Goal: Task Accomplishment & Management: Manage account settings

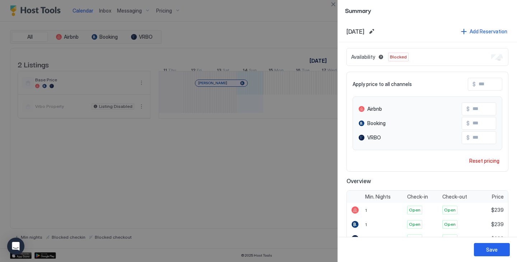
click at [324, 94] on div at bounding box center [258, 131] width 517 height 262
click at [297, 33] on div at bounding box center [258, 131] width 517 height 262
click at [316, 168] on div at bounding box center [258, 131] width 517 height 262
click at [270, 155] on div at bounding box center [258, 131] width 517 height 262
click at [276, 101] on div at bounding box center [258, 131] width 517 height 262
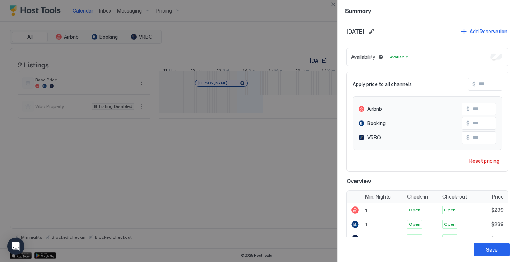
click at [278, 86] on div at bounding box center [258, 131] width 517 height 262
click at [489, 247] on div "Save" at bounding box center [491, 250] width 11 height 8
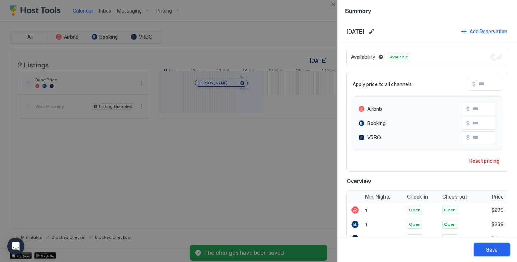
click at [496, 247] on div "Save" at bounding box center [491, 250] width 11 height 8
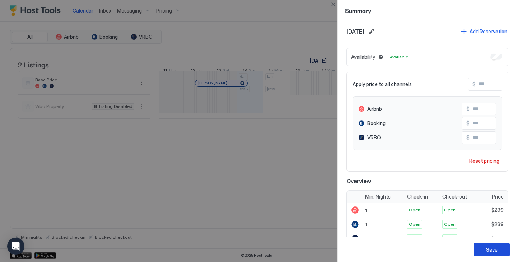
click at [495, 249] on div "Save" at bounding box center [491, 250] width 11 height 8
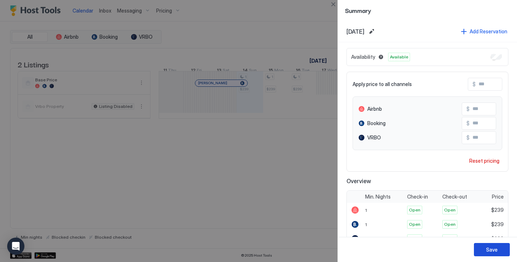
click at [492, 250] on div "Save" at bounding box center [491, 250] width 11 height 8
